Goal: Task Accomplishment & Management: Manage account settings

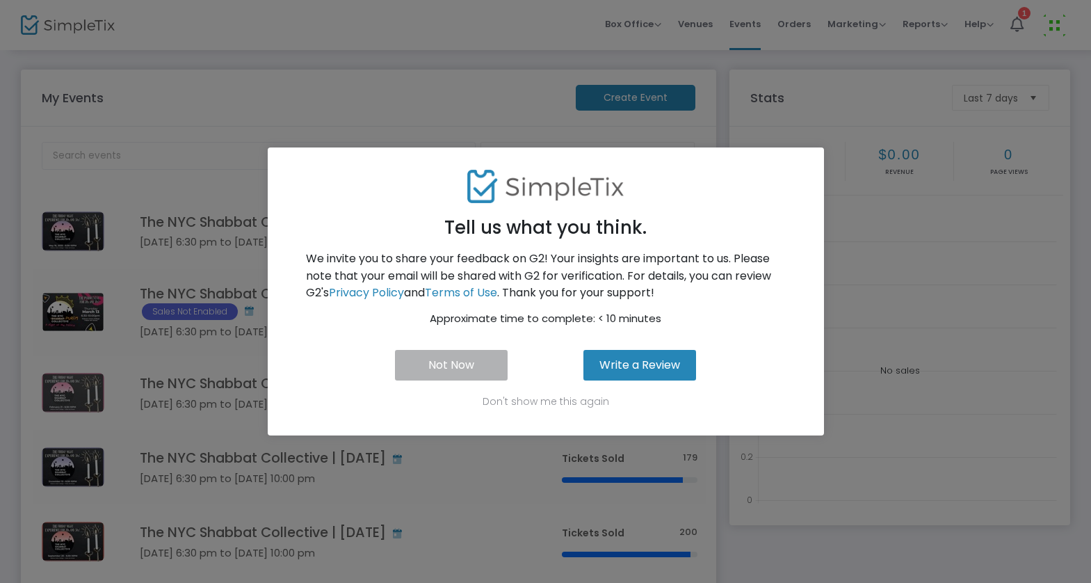
click at [463, 377] on button "Not Now" at bounding box center [451, 365] width 113 height 31
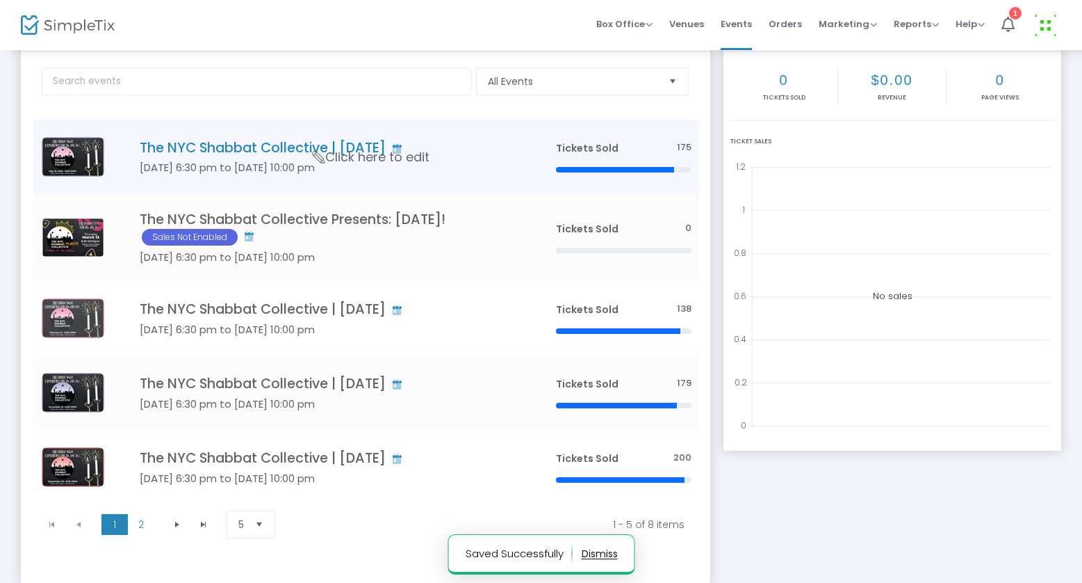
scroll to position [75, 0]
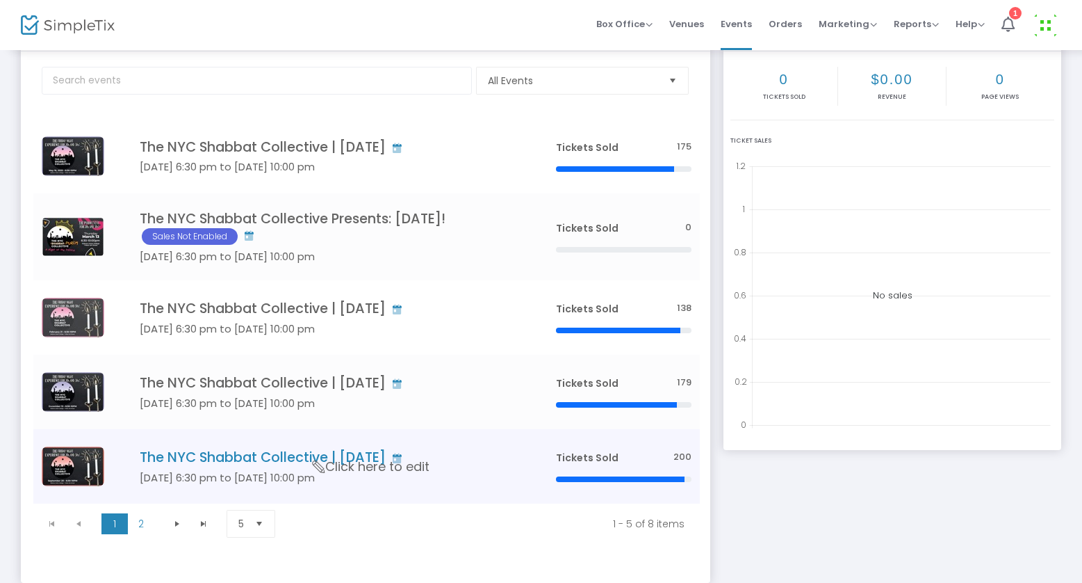
click at [218, 489] on td "The NYC Shabbat Collective | September 2024 Sep 20 6:30 pm to Sep 20 10:00 pm C…" at bounding box center [326, 466] width 441 height 74
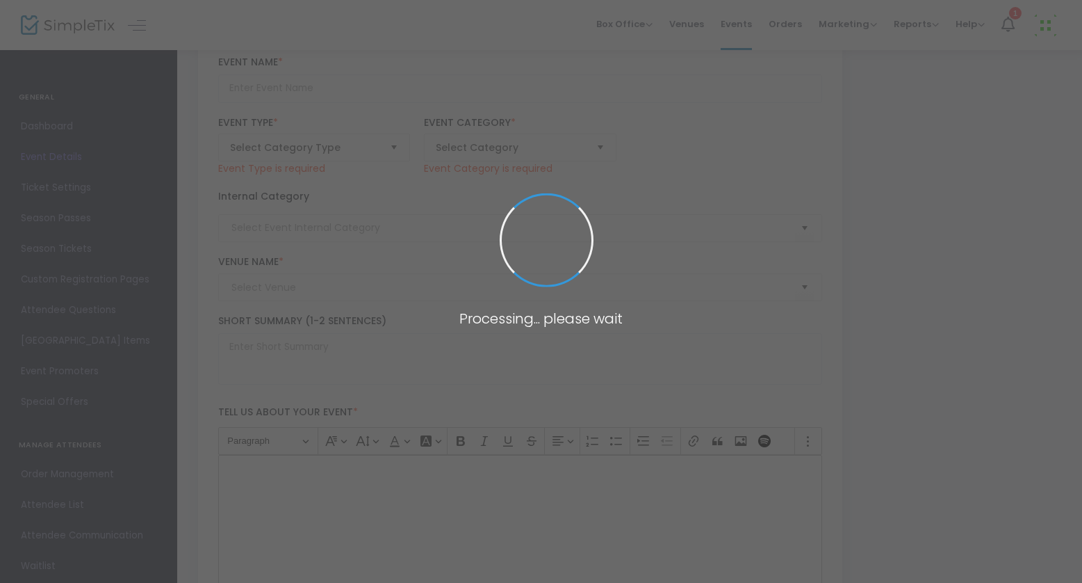
type input "The NYC Shabbat Collective | September 2024"
type textarea "Join us for an epic Shabbat celebration with uplifting music, delicious food an…"
type input "Buy Tickets"
type input "Hebrew Union College"
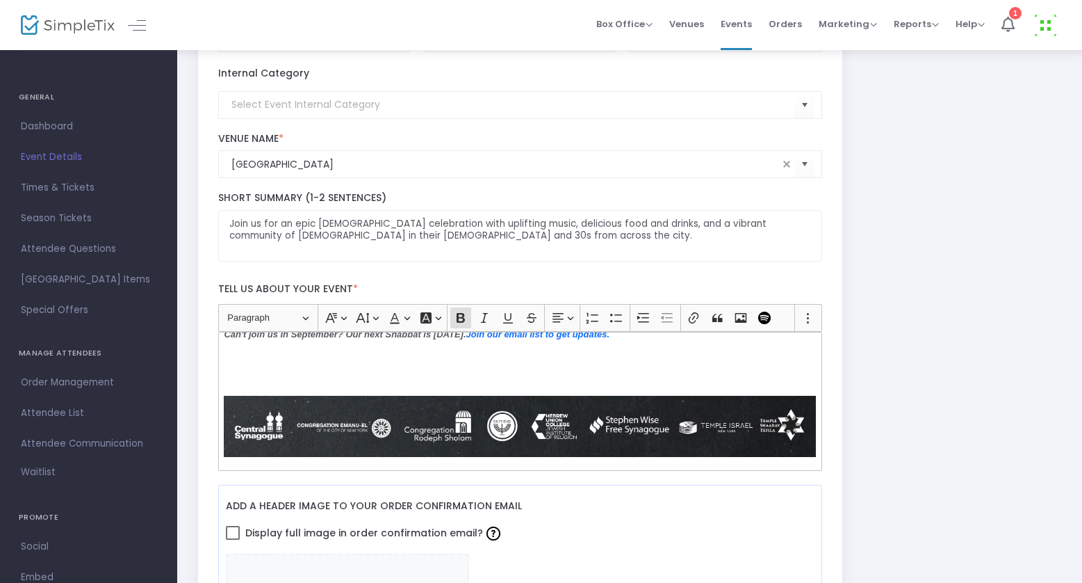
scroll to position [353, 0]
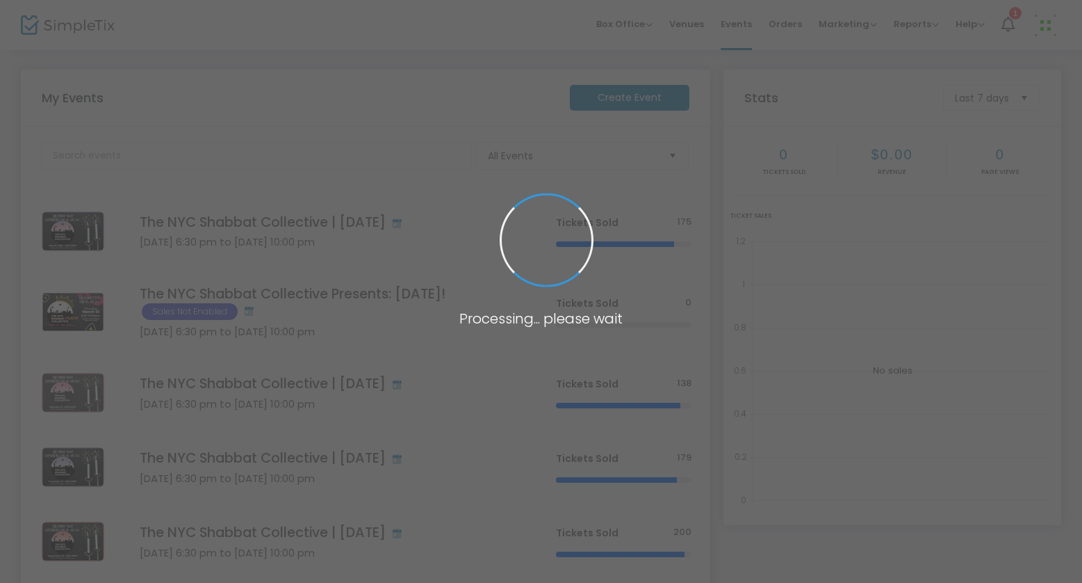
scroll to position [75, 0]
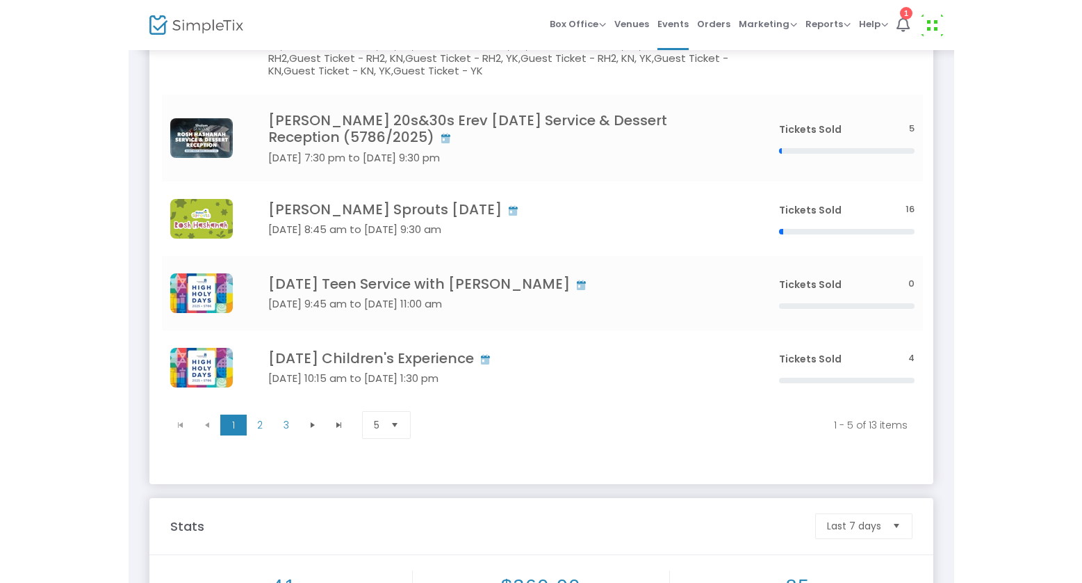
scroll to position [304, 0]
